Goal: Information Seeking & Learning: Learn about a topic

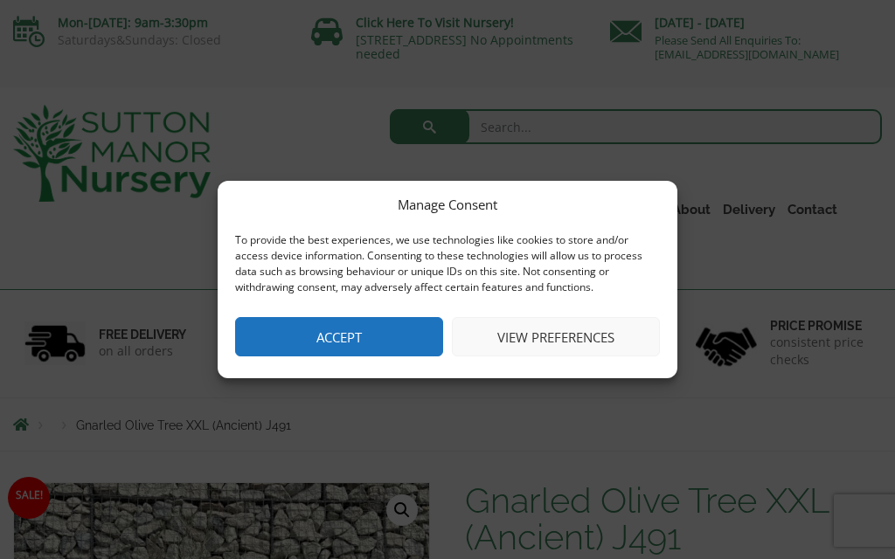
click at [348, 330] on button "Accept" at bounding box center [339, 336] width 208 height 39
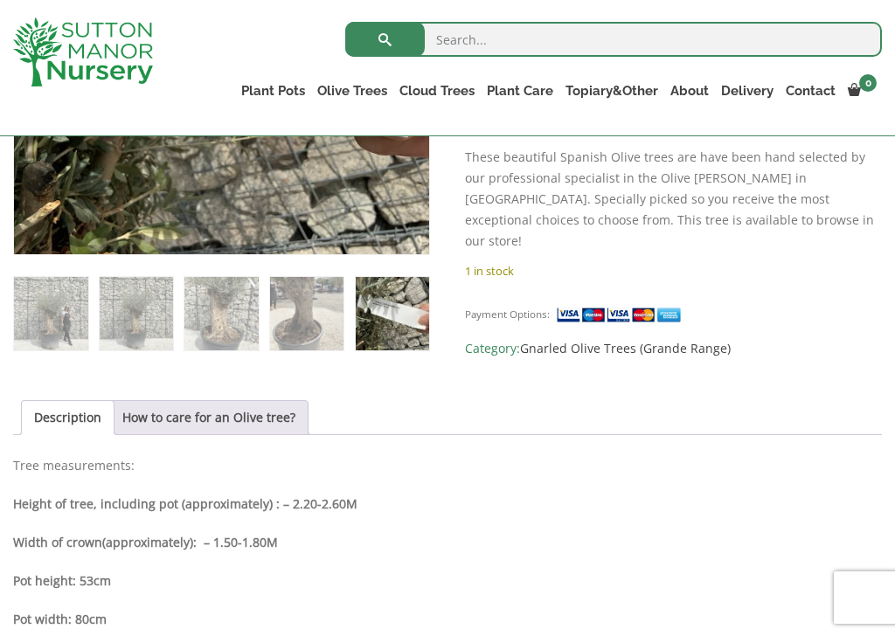
scroll to position [579, 0]
click at [215, 422] on link "How to care for an Olive tree?" at bounding box center [208, 416] width 173 height 33
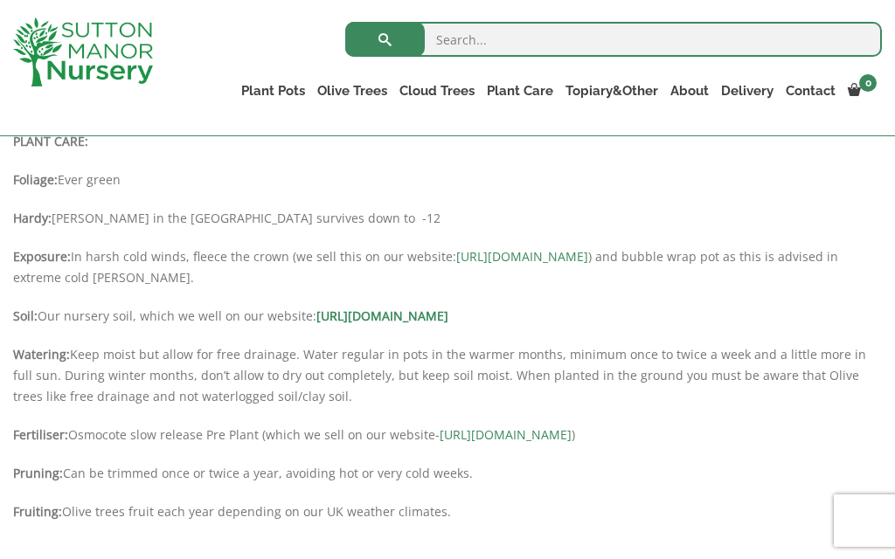
scroll to position [901, 0]
click at [448, 316] on link "https://www.suttonmanornursery.co.uk/plant-care-products/nursery-container-soil/" at bounding box center [382, 317] width 132 height 17
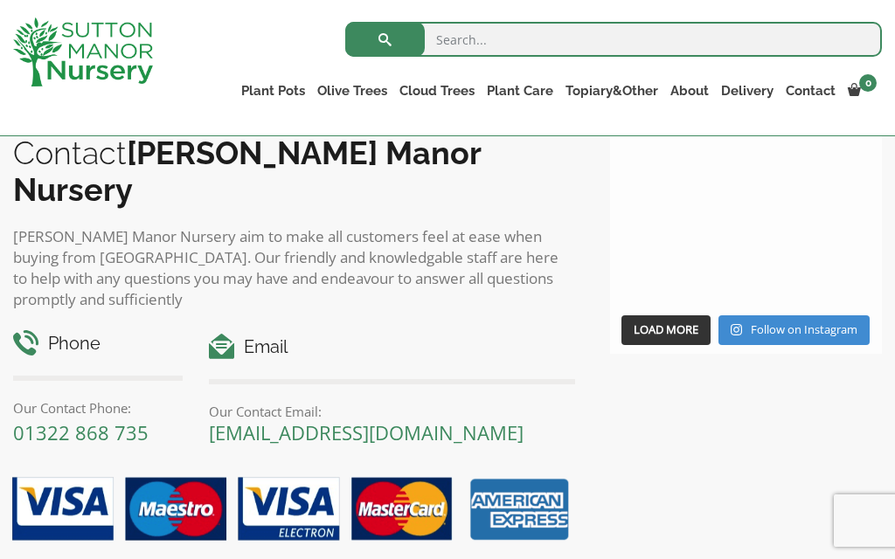
scroll to position [2463, 0]
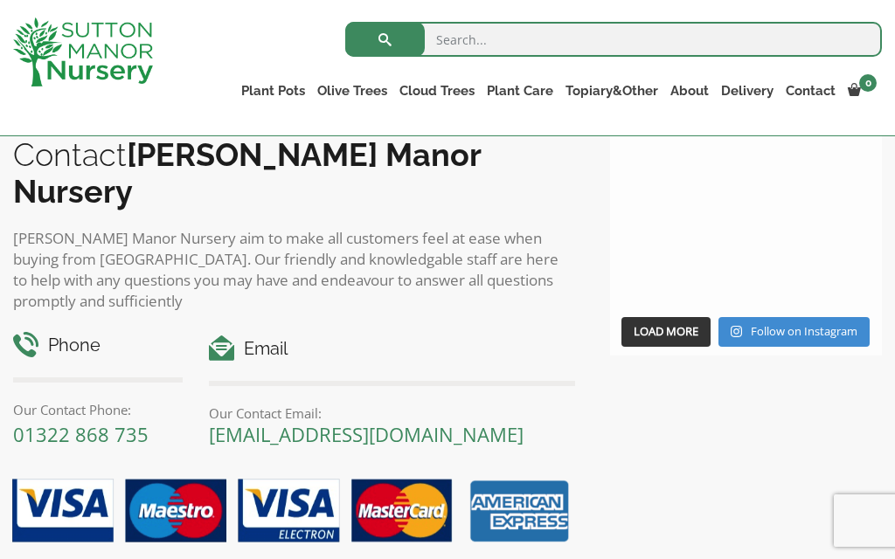
click at [688, 91] on link "About" at bounding box center [689, 91] width 51 height 24
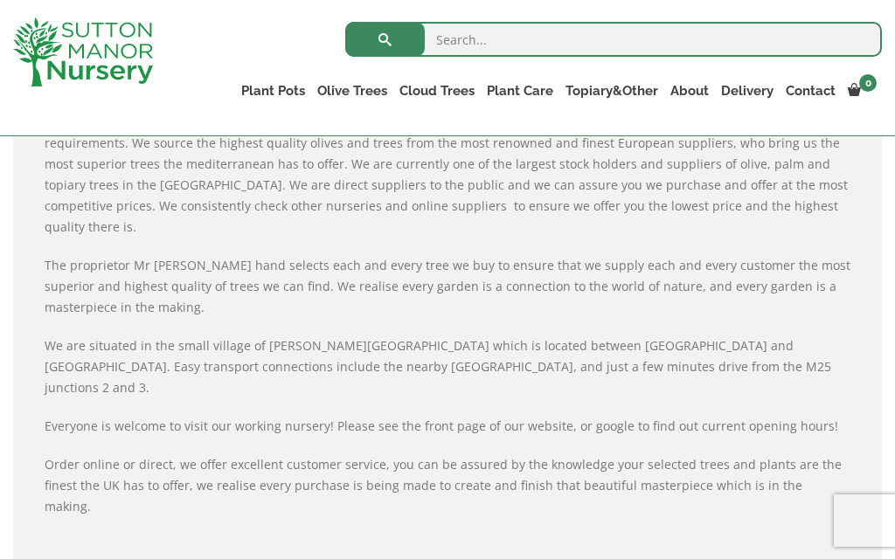
scroll to position [668, 0]
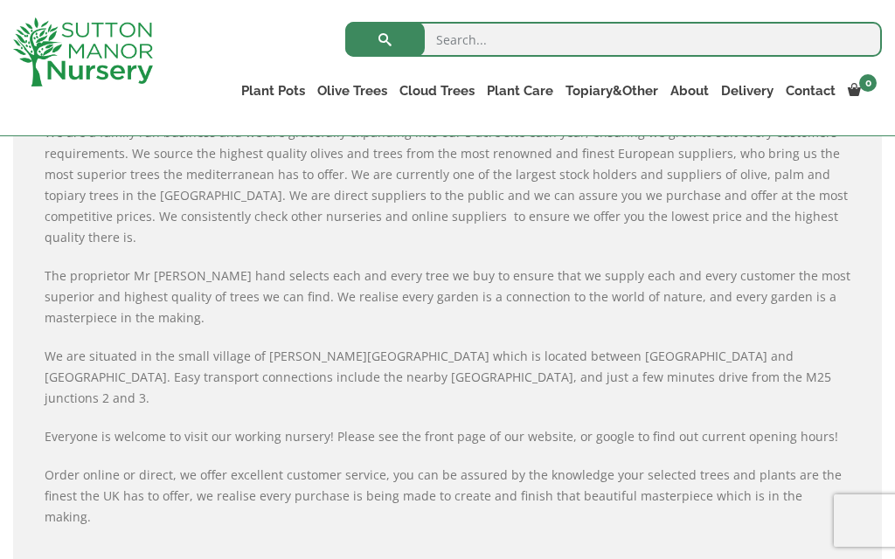
click at [361, 85] on link "Olive Trees" at bounding box center [352, 91] width 82 height 24
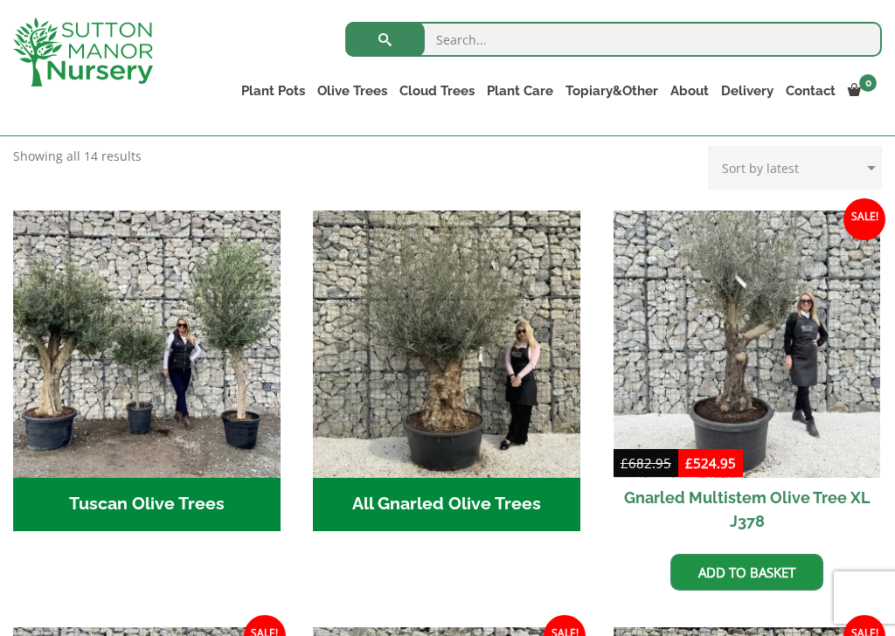
scroll to position [592, 0]
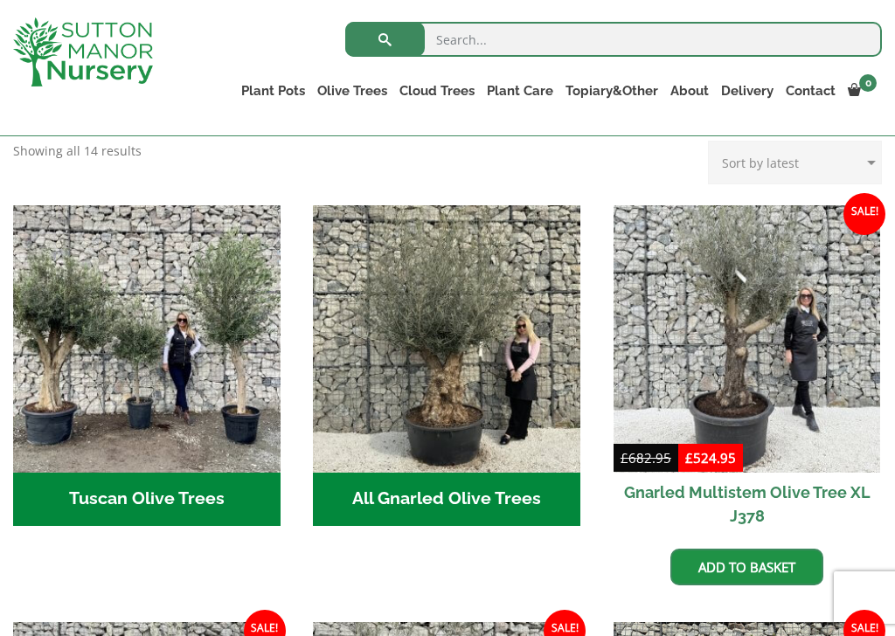
click at [183, 409] on img "Visit product category Tuscan Olive Trees" at bounding box center [146, 338] width 267 height 267
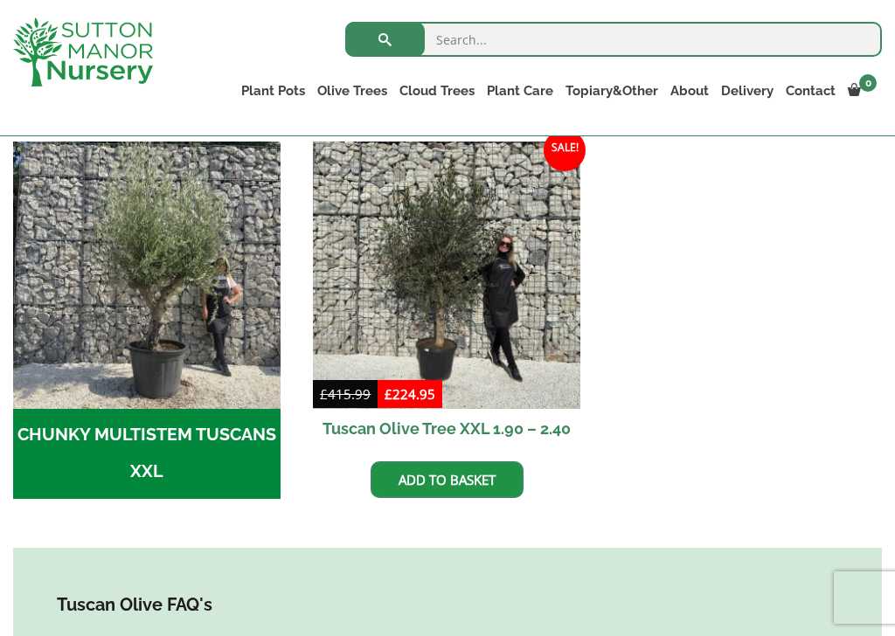
scroll to position [551, 0]
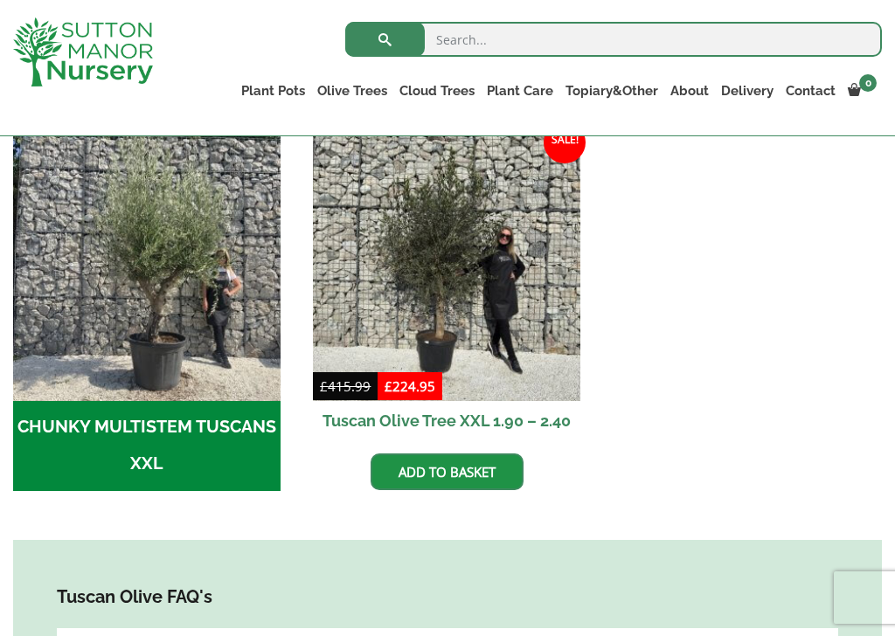
click at [183, 399] on img "Visit product category CHUNKY MULTISTEM TUSCANS XXL" at bounding box center [146, 267] width 267 height 267
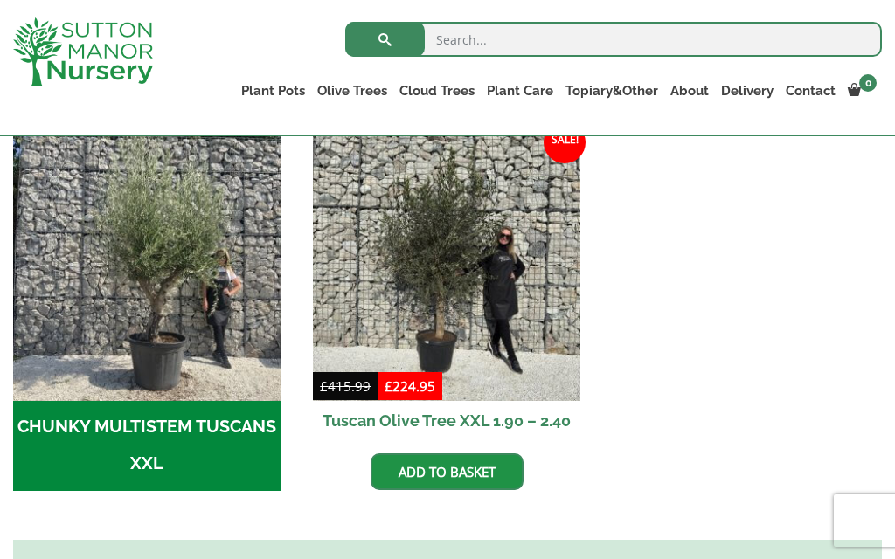
scroll to position [551, 0]
click at [487, 301] on img at bounding box center [446, 267] width 267 height 267
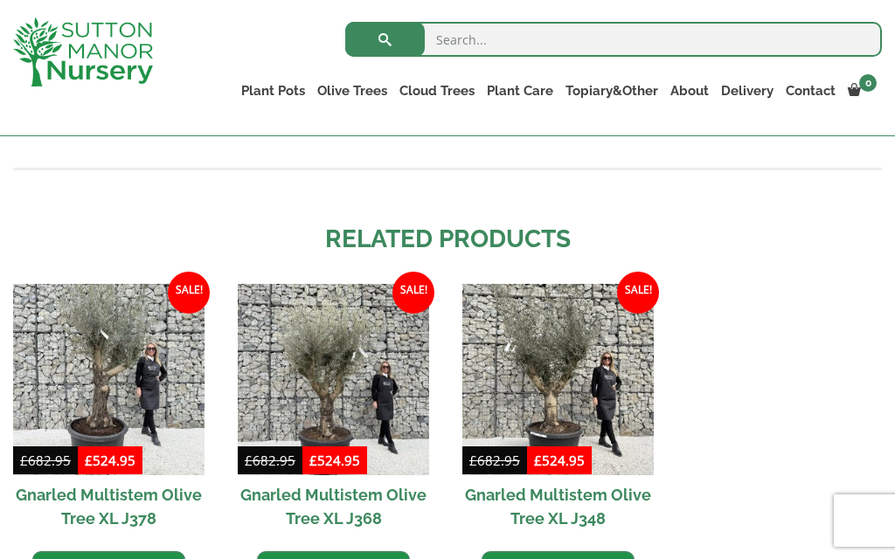
scroll to position [1459, 0]
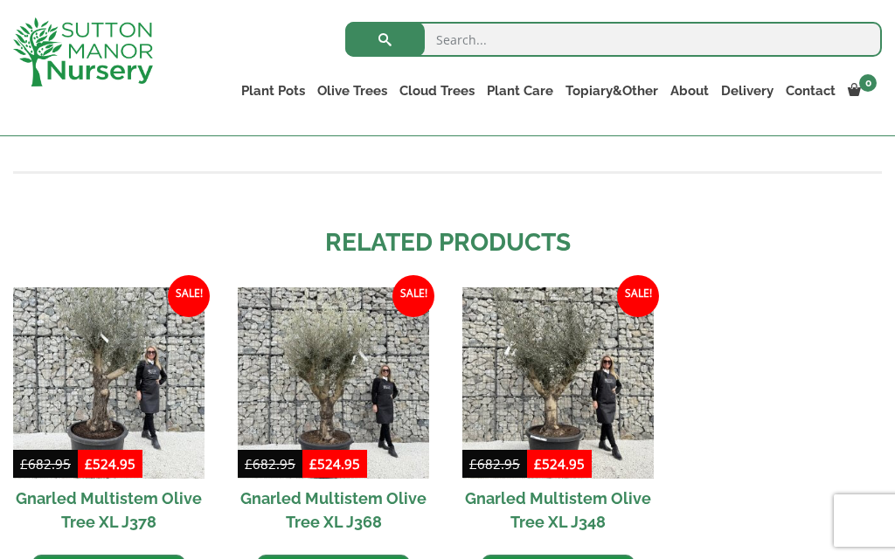
click at [565, 377] on img at bounding box center [557, 382] width 191 height 191
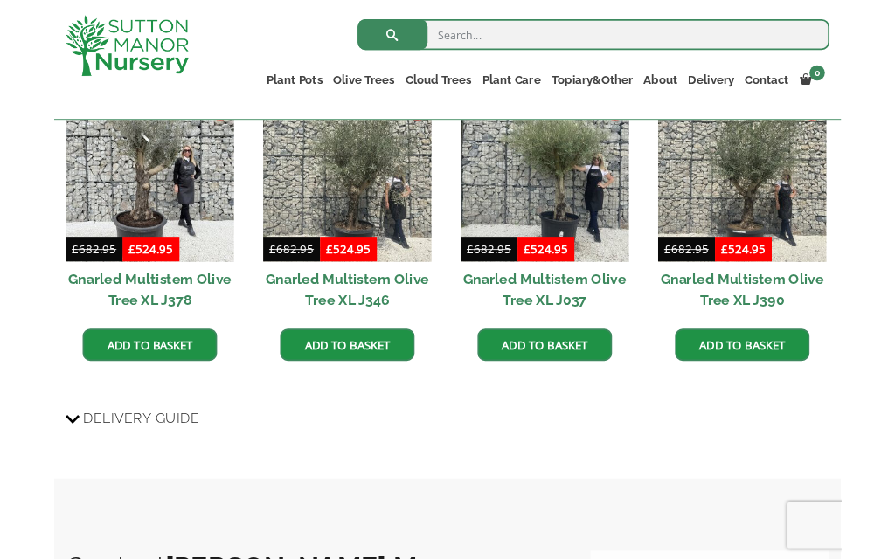
scroll to position [1199, 0]
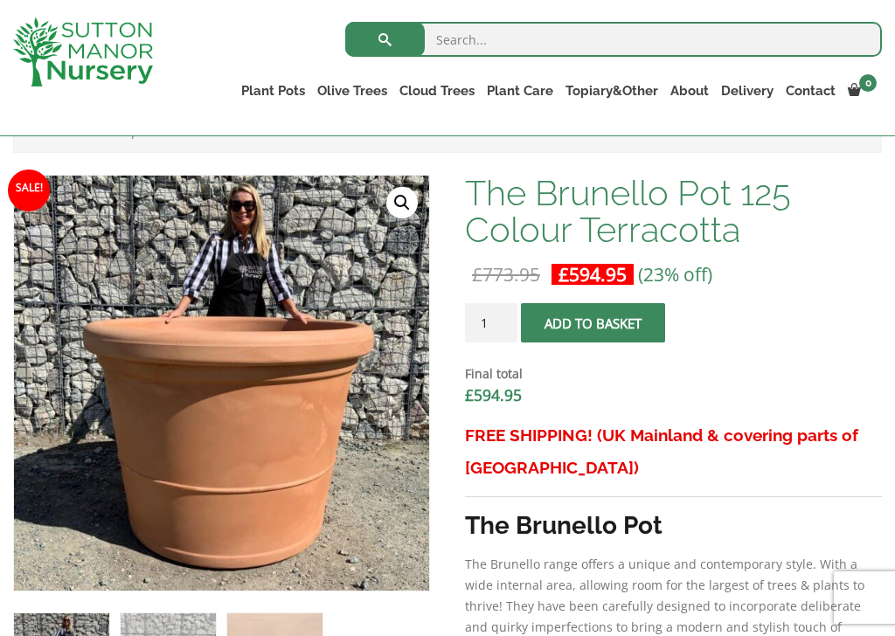
scroll to position [527, 0]
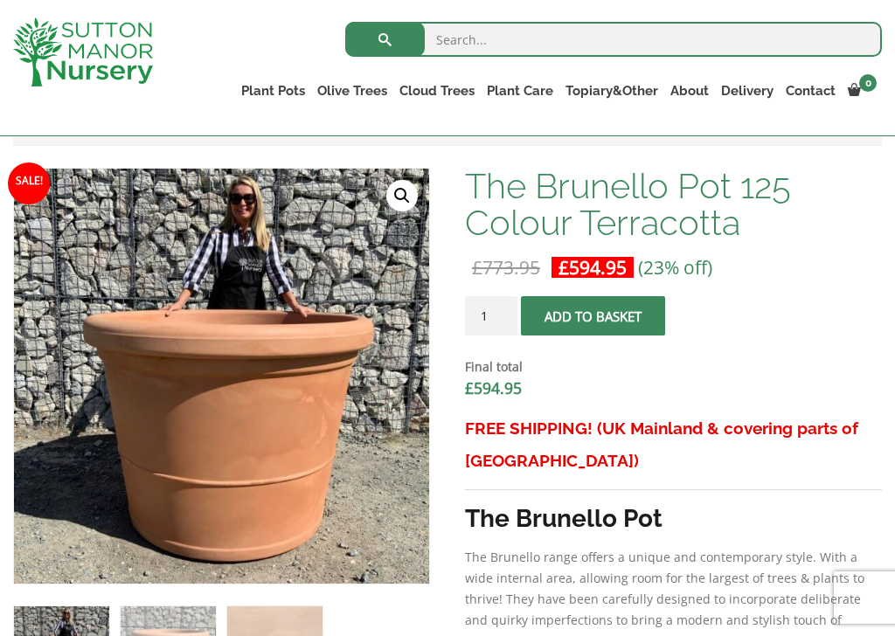
click at [444, 83] on link "Cloud Trees" at bounding box center [436, 91] width 87 height 24
click at [0, 0] on link "Castlewellan" at bounding box center [0, 0] width 0 height 0
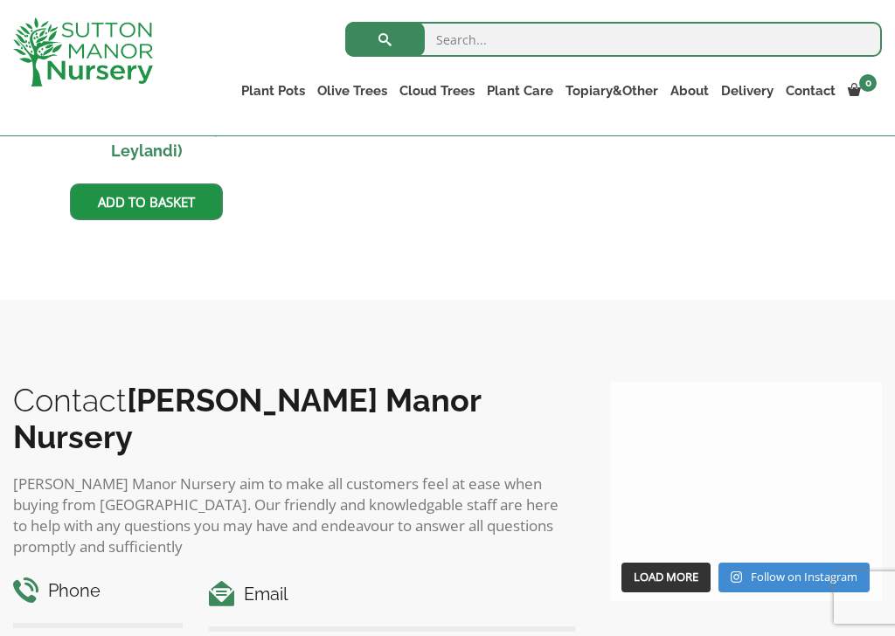
scroll to position [1092, 0]
